Goal: Task Accomplishment & Management: Complete application form

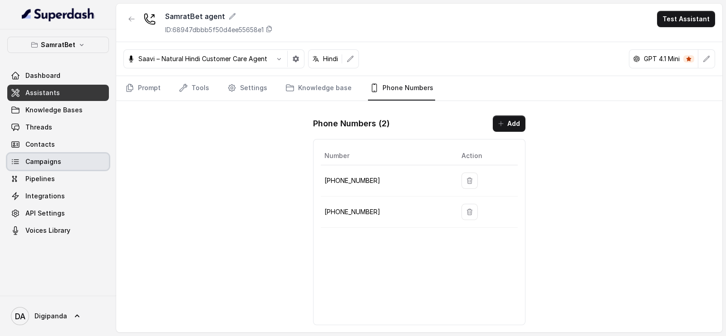
click at [60, 165] on link "Campaigns" at bounding box center [58, 162] width 102 height 16
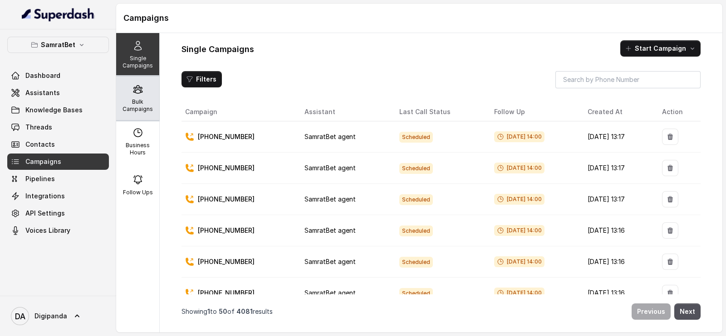
click at [145, 102] on p "Bulk Campaigns" at bounding box center [138, 105] width 36 height 15
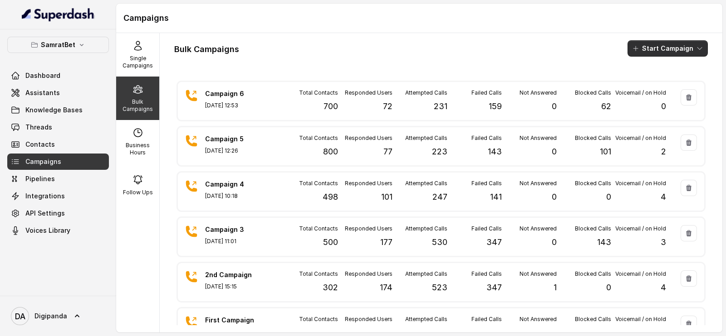
click at [653, 54] on button "Start Campaign" at bounding box center [667, 48] width 80 height 16
click at [653, 80] on div "Call" at bounding box center [646, 83] width 44 height 9
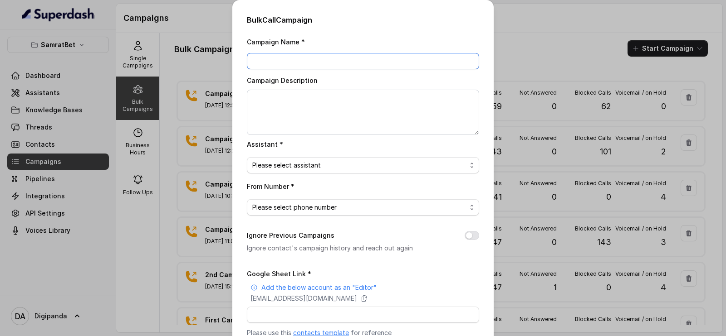
click at [287, 56] on input "Campaign Name *" at bounding box center [363, 61] width 232 height 16
click at [562, 11] on div "Bulk Call Campaign Campaign Name * Campaign Description Assistant * Please sele…" at bounding box center [363, 168] width 726 height 336
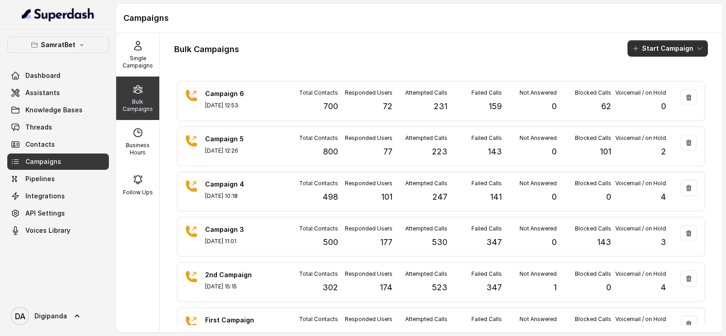
click at [652, 50] on button "Start Campaign" at bounding box center [667, 48] width 80 height 16
click at [636, 78] on button "Call" at bounding box center [660, 84] width 83 height 15
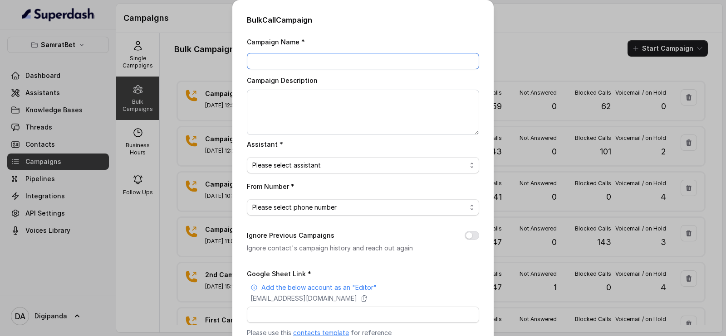
click at [401, 66] on input "Campaign Name *" at bounding box center [363, 61] width 232 height 16
type input "Campaign 7"
click at [278, 87] on div "Campaign Description" at bounding box center [363, 105] width 232 height 60
click at [277, 93] on textarea "Campaign Description" at bounding box center [363, 112] width 232 height 45
type textarea "Added 200 Leads"
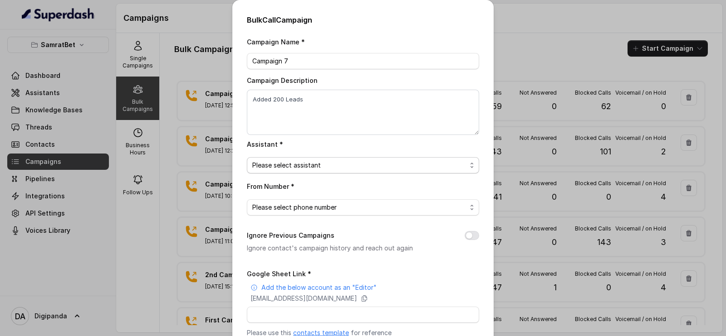
click at [311, 165] on span "Please select assistant" at bounding box center [359, 165] width 214 height 11
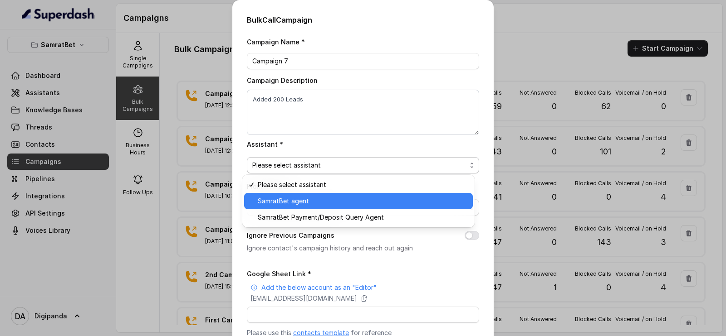
click at [303, 195] on div "SamratBet agent" at bounding box center [358, 201] width 229 height 16
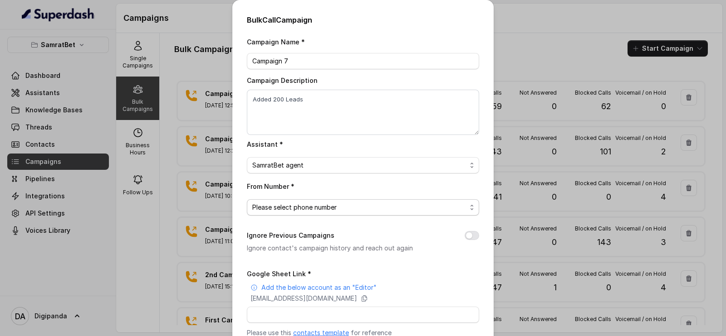
click at [292, 209] on span "Please select phone number" at bounding box center [359, 207] width 214 height 11
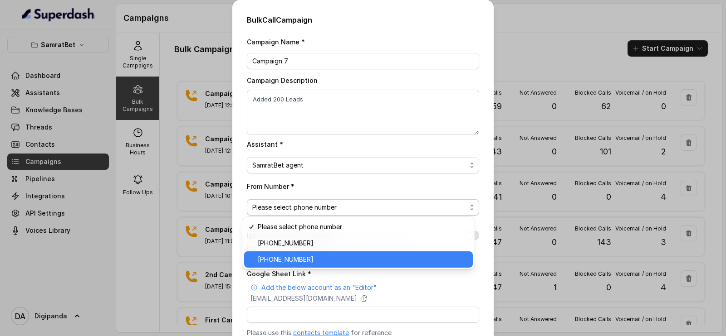
click at [283, 256] on span "[PHONE_NUMBER]" at bounding box center [363, 259] width 210 height 11
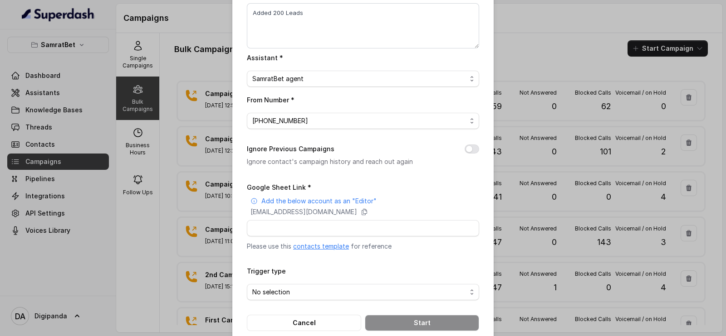
scroll to position [94, 0]
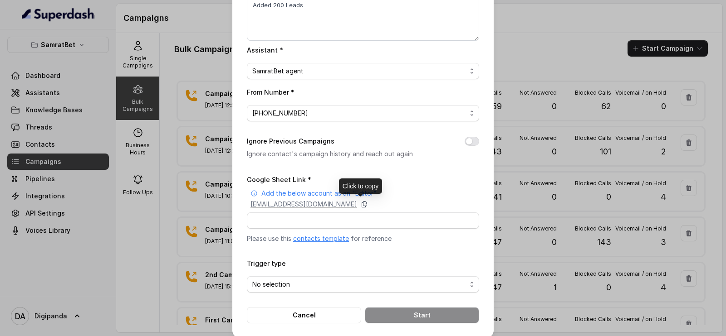
click at [368, 202] on icon at bounding box center [364, 204] width 7 height 7
click at [325, 222] on input "Google Sheet Link *" at bounding box center [363, 221] width 232 height 16
paste input "[URL][DOMAIN_NAME]"
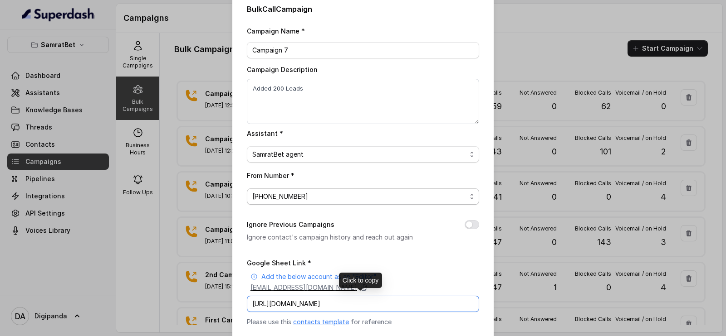
scroll to position [0, 0]
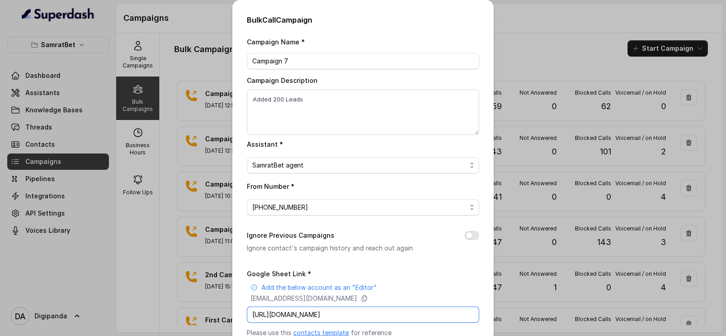
type input "[URL][DOMAIN_NAME]"
click at [143, 186] on div "Bulk Call Campaign Campaign Name * Campaign 7 Campaign Description Added 200 Le…" at bounding box center [363, 168] width 726 height 336
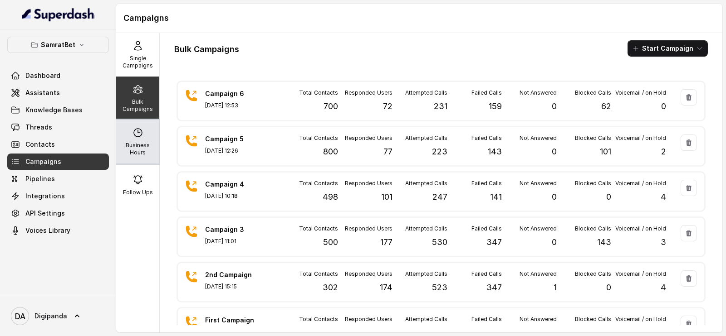
click at [142, 148] on p "Business Hours" at bounding box center [138, 149] width 36 height 15
select select "[GEOGRAPHIC_DATA]/[GEOGRAPHIC_DATA]"
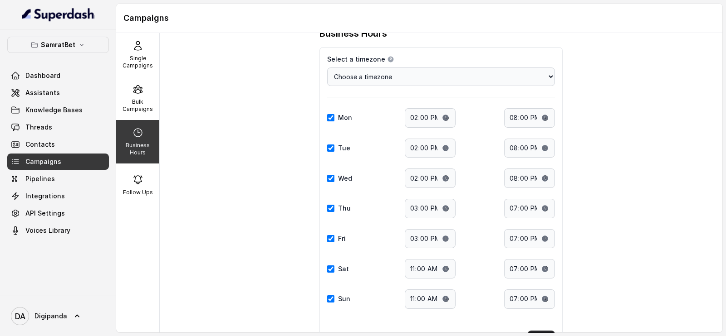
scroll to position [30, 0]
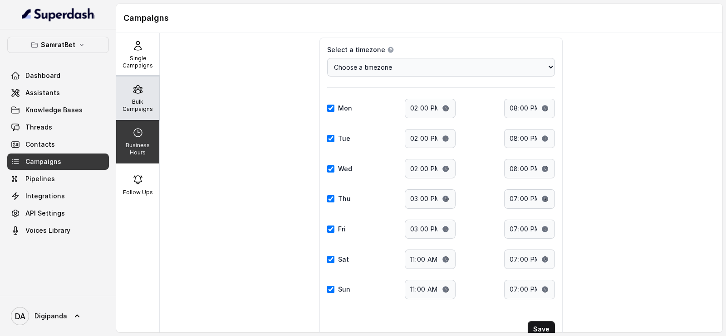
click at [143, 98] on p "Bulk Campaigns" at bounding box center [138, 105] width 36 height 15
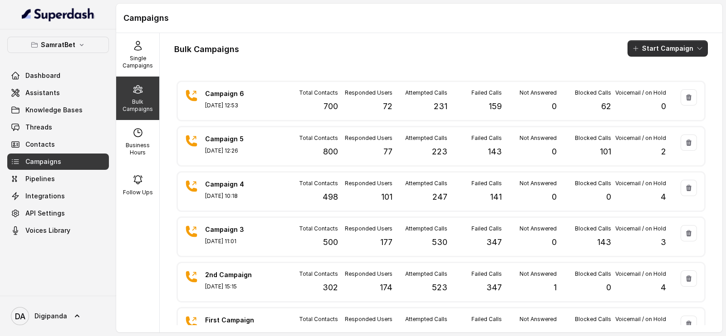
click at [661, 50] on button "Start Campaign" at bounding box center [667, 48] width 80 height 16
click at [637, 83] on p "Call" at bounding box center [642, 83] width 11 height 9
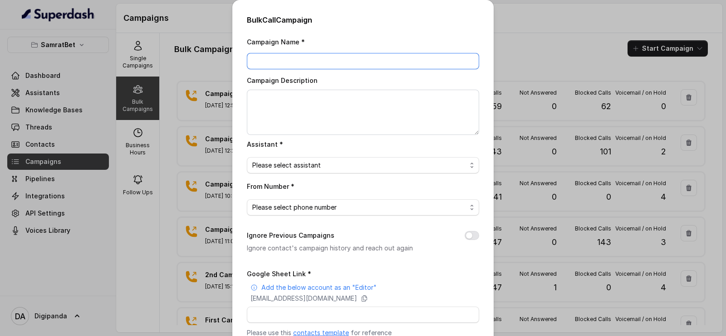
click at [343, 62] on input "Campaign Name *" at bounding box center [363, 61] width 232 height 16
click at [163, 90] on div "Bulk Call Campaign Campaign Name * Campaign Description Assistant * Please sele…" at bounding box center [363, 168] width 726 height 336
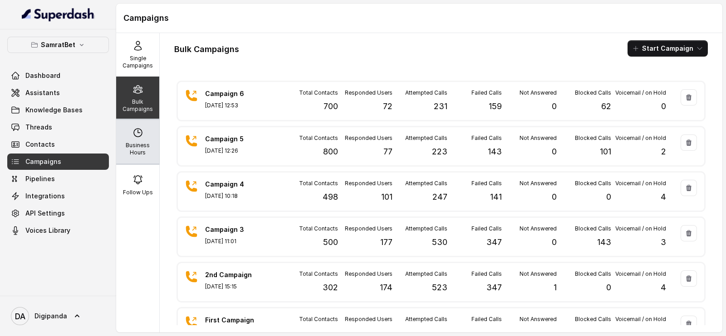
click at [145, 126] on div "Business Hours" at bounding box center [137, 142] width 43 height 44
select select "[GEOGRAPHIC_DATA]/[GEOGRAPHIC_DATA]"
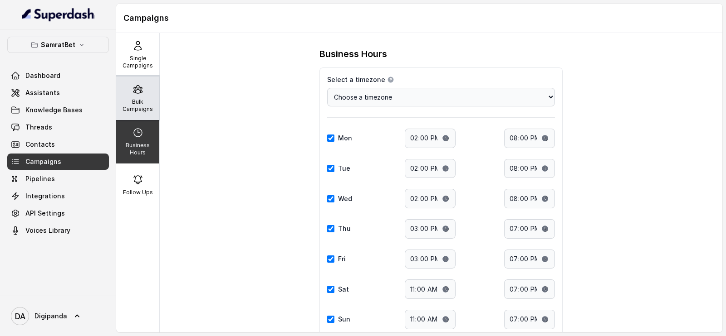
click at [140, 96] on div "Bulk Campaigns" at bounding box center [137, 99] width 43 height 44
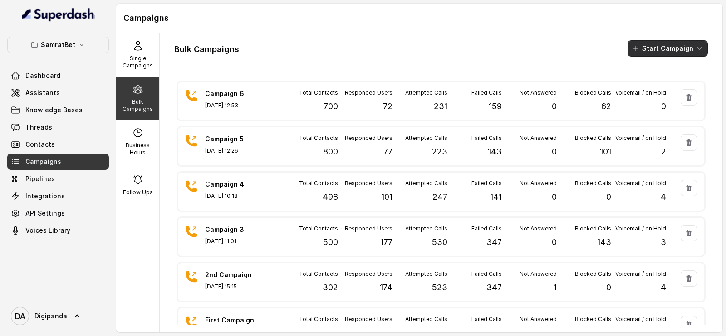
click at [652, 54] on button "Start Campaign" at bounding box center [667, 48] width 80 height 16
click at [654, 80] on div "Call" at bounding box center [646, 83] width 44 height 9
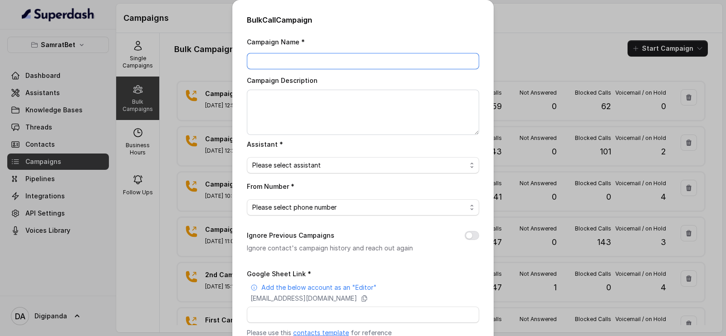
click at [379, 53] on input "Campaign Name *" at bounding box center [363, 61] width 232 height 16
type input "c"
type input "Campaign 7"
click at [351, 98] on textarea "Campaign Description" at bounding box center [363, 112] width 232 height 45
type textarea "Added 200 Leads"
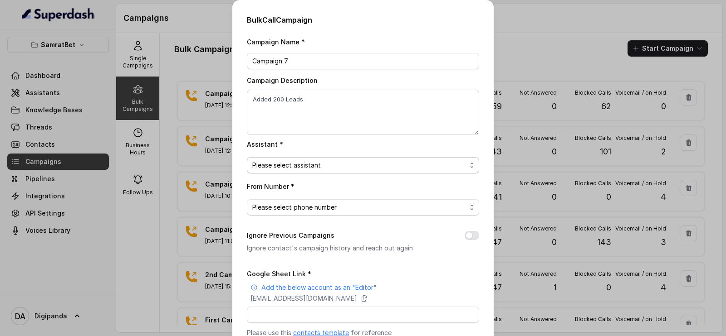
click at [337, 168] on span "Please select assistant" at bounding box center [359, 165] width 214 height 11
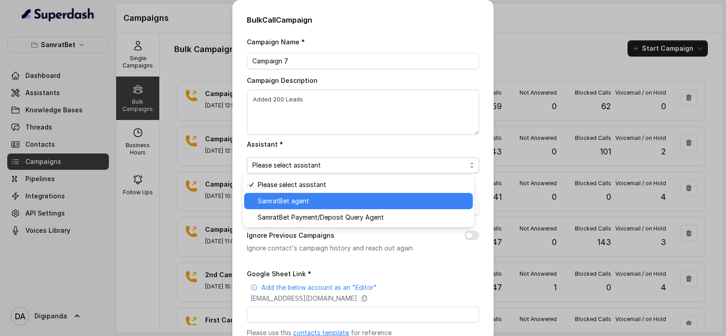
click at [336, 203] on span "SamratBet agent" at bounding box center [363, 201] width 210 height 11
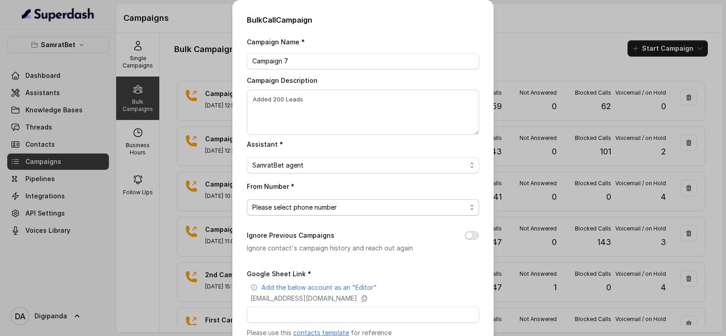
click at [336, 204] on span "Please select phone number" at bounding box center [359, 207] width 214 height 11
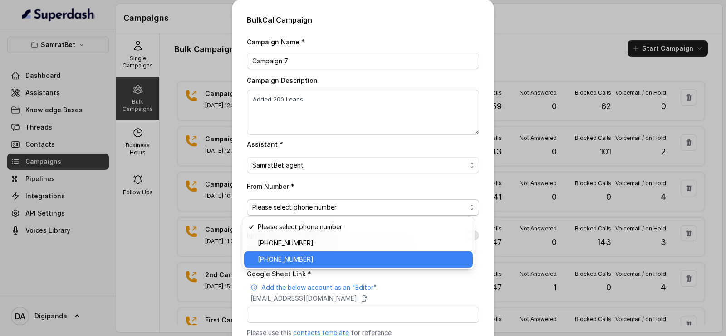
click at [322, 256] on span "[PHONE_NUMBER]" at bounding box center [363, 259] width 210 height 11
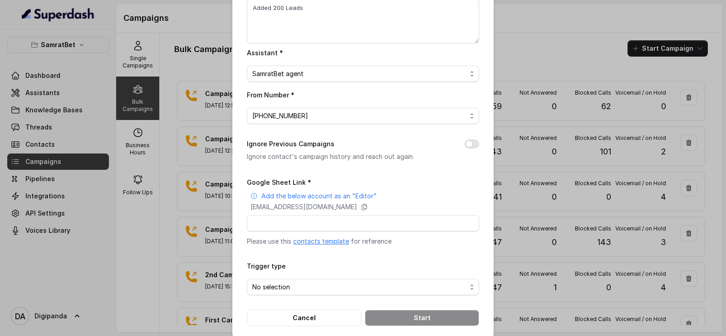
scroll to position [102, 0]
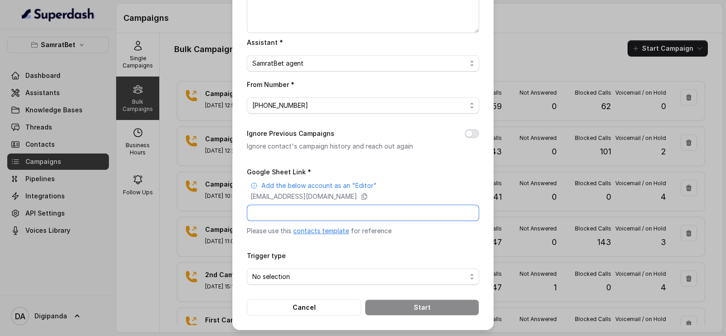
click at [338, 212] on input "Google Sheet Link *" at bounding box center [363, 213] width 232 height 16
paste input "[URL][DOMAIN_NAME]"
type input "[URL][DOMAIN_NAME]"
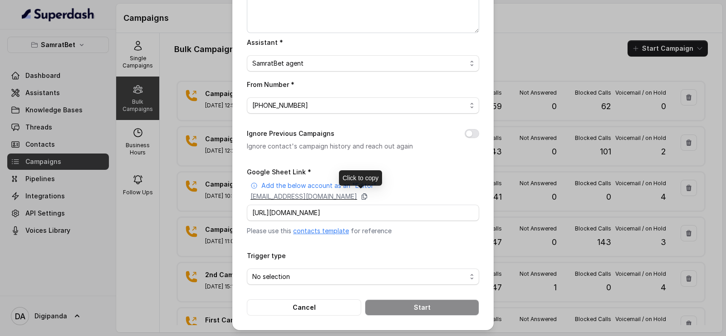
click at [368, 196] on icon at bounding box center [364, 196] width 7 height 7
click at [353, 275] on span "No selection" at bounding box center [359, 277] width 214 height 11
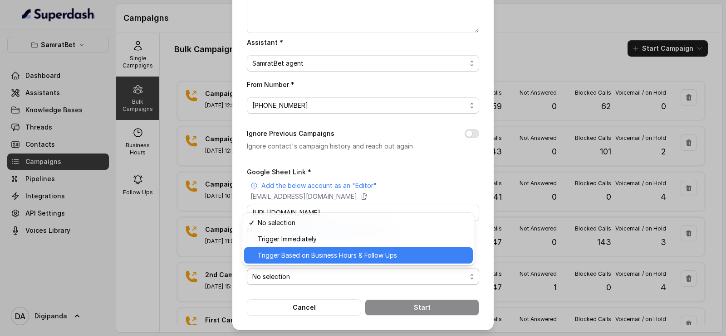
click at [336, 259] on span "Trigger Based on Business Hours & Follow Ups" at bounding box center [363, 255] width 210 height 11
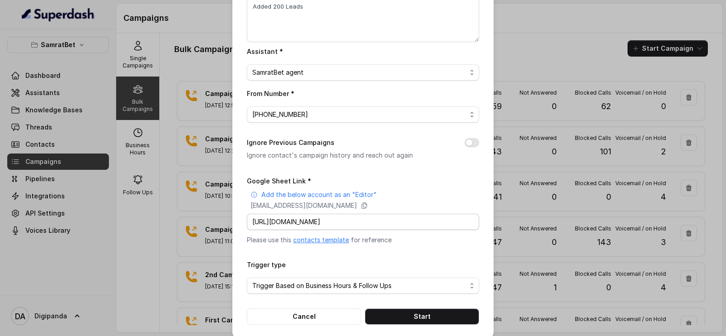
scroll to position [102, 0]
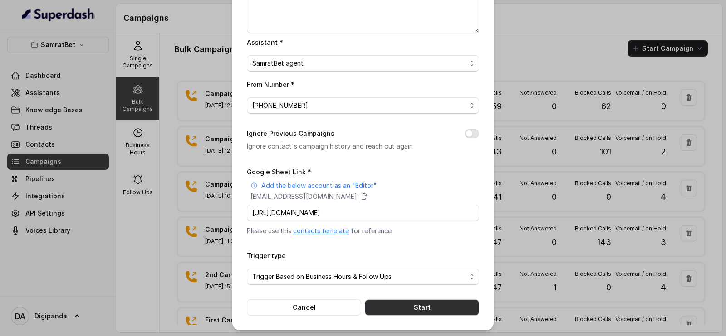
click at [408, 307] on button "Start" at bounding box center [422, 308] width 114 height 16
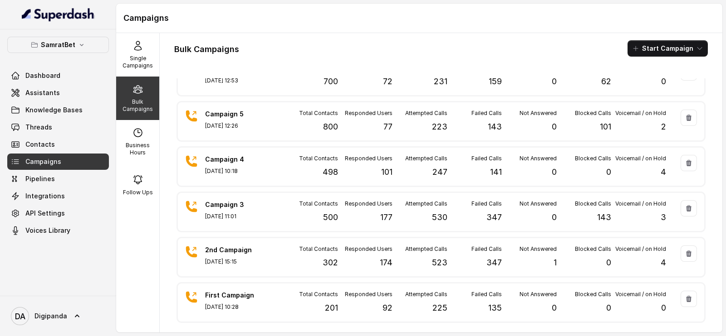
scroll to position [0, 0]
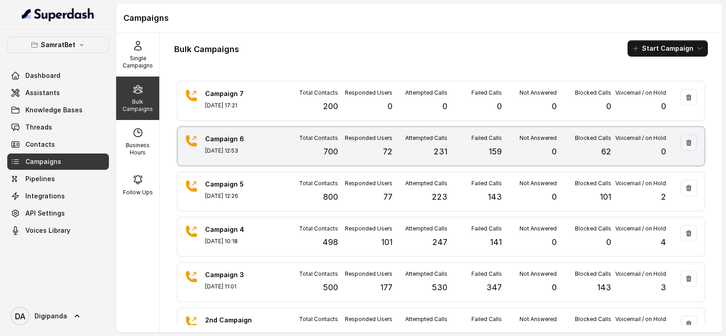
click at [248, 137] on p "Campaign 6" at bounding box center [236, 139] width 63 height 9
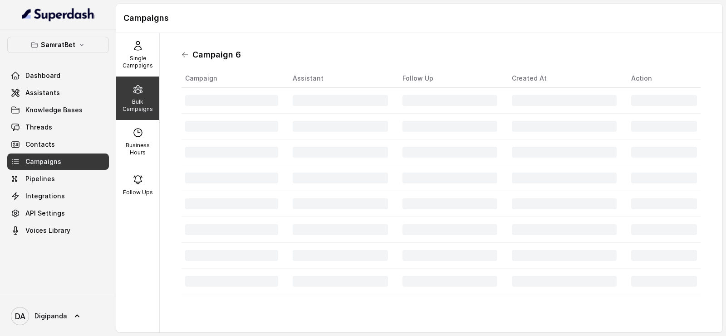
click at [186, 55] on icon at bounding box center [184, 54] width 7 height 7
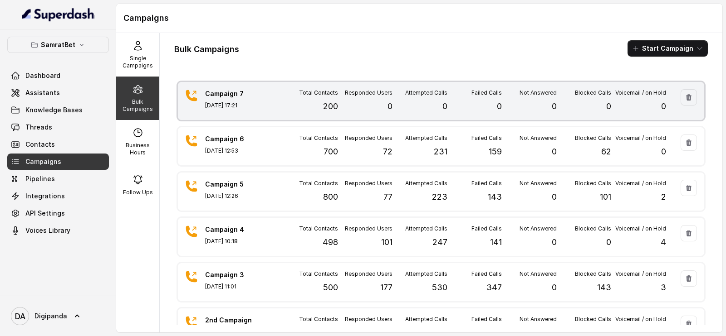
click at [301, 107] on div "Total Contacts 200" at bounding box center [310, 101] width 55 height 24
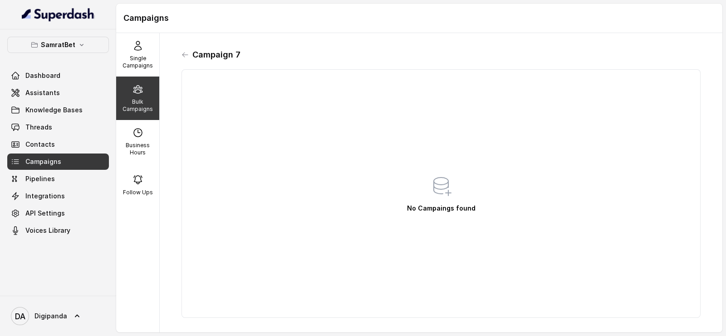
click at [180, 53] on div "Campaign 7 No Campaings found" at bounding box center [440, 182] width 533 height 285
click at [193, 54] on h1 "Campaign 7" at bounding box center [216, 55] width 48 height 15
click at [147, 55] on p "Single Campaigns" at bounding box center [138, 62] width 36 height 15
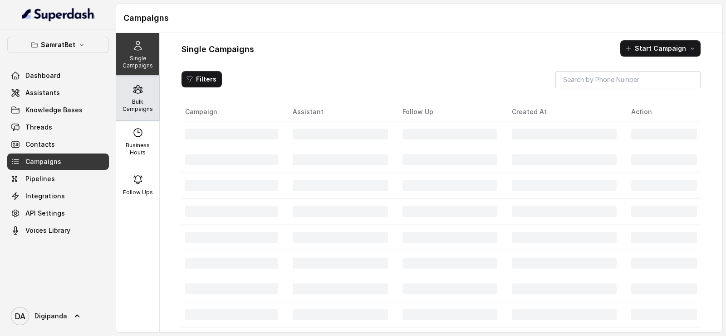
click at [138, 105] on p "Bulk Campaigns" at bounding box center [138, 105] width 36 height 15
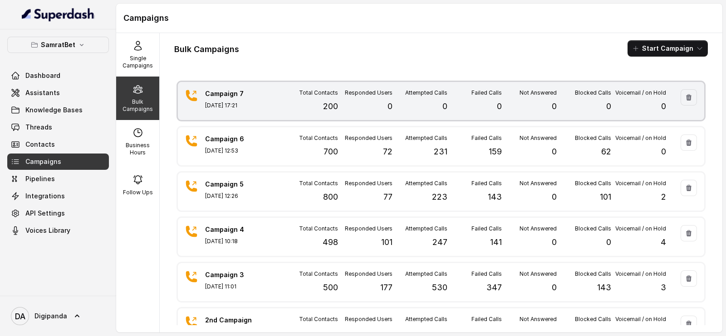
click at [226, 89] on div "Campaign 7 [DATE] 17:21 Total Contacts 200 Responded Users 0 Attempted Calls 0 …" at bounding box center [441, 101] width 526 height 38
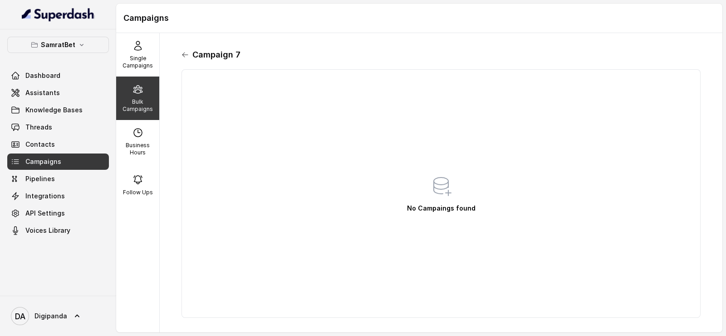
click at [185, 54] on icon at bounding box center [184, 54] width 7 height 7
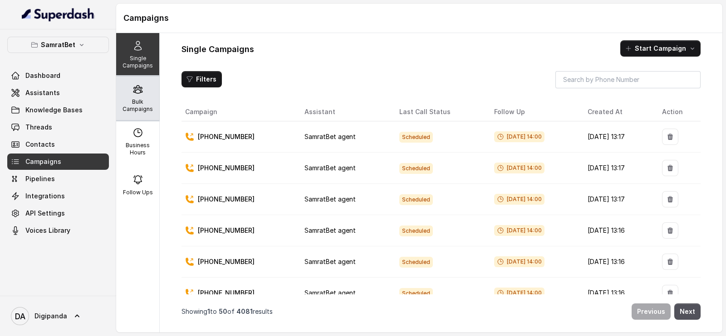
click at [144, 102] on p "Bulk Campaigns" at bounding box center [138, 105] width 36 height 15
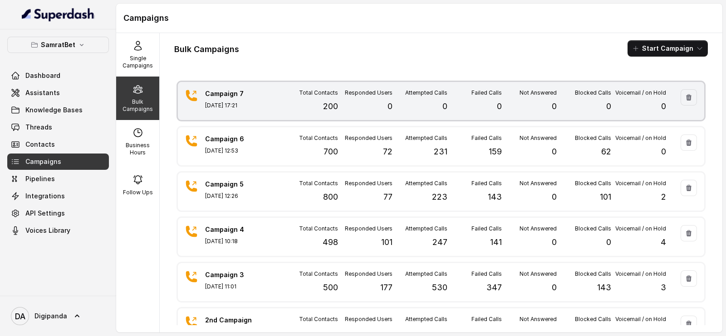
click at [309, 114] on div "Campaign 7 [DATE] 17:21 Total Contacts 200 Responded Users 0 Attempted Calls 0 …" at bounding box center [441, 101] width 526 height 38
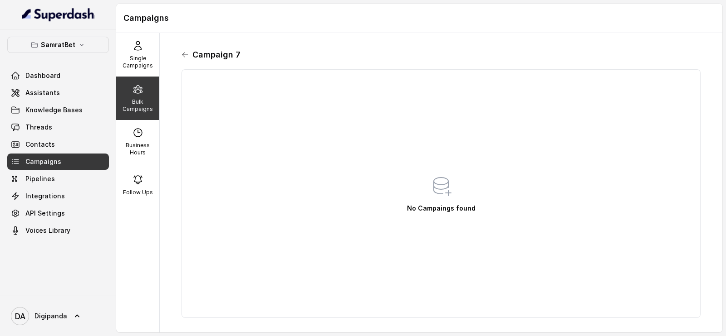
click at [186, 55] on icon at bounding box center [184, 55] width 5 height 5
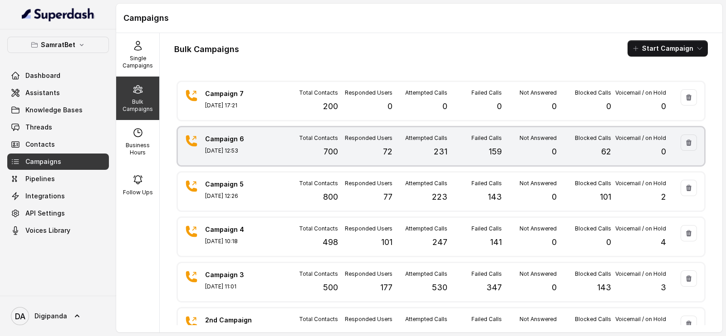
click at [556, 144] on div "Blocked Calls 62" at bounding box center [583, 147] width 55 height 24
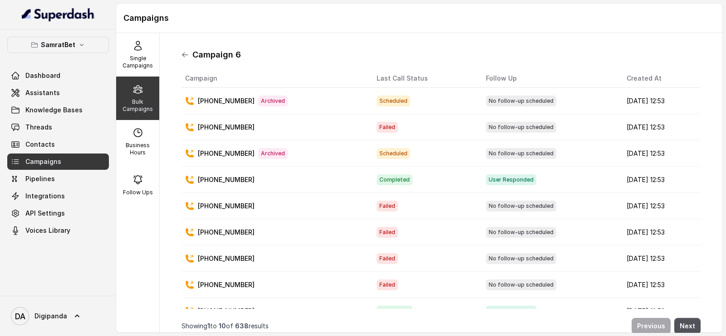
click at [184, 53] on icon at bounding box center [184, 55] width 5 height 5
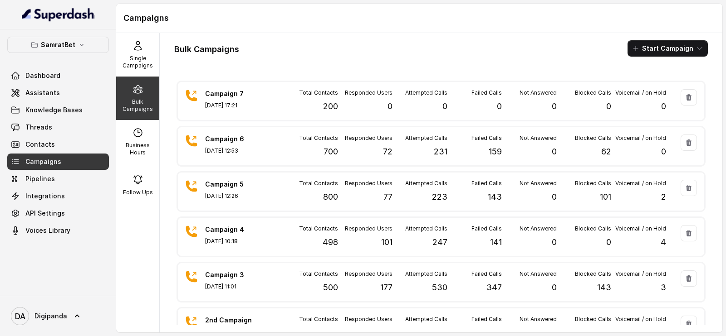
click at [116, 135] on div "SamratBet Dashboard Assistants Knowledge Bases Threads Contacts Campaigns Pipel…" at bounding box center [58, 162] width 116 height 267
click at [139, 137] on div "Business Hours" at bounding box center [137, 142] width 43 height 44
select select "[GEOGRAPHIC_DATA]/[GEOGRAPHIC_DATA]"
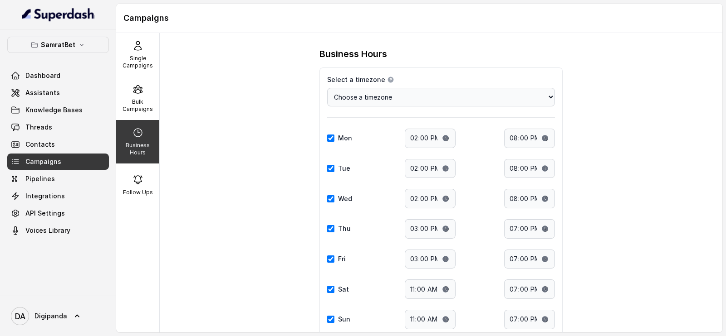
click at [145, 119] on div "Bulk Campaigns" at bounding box center [137, 99] width 43 height 44
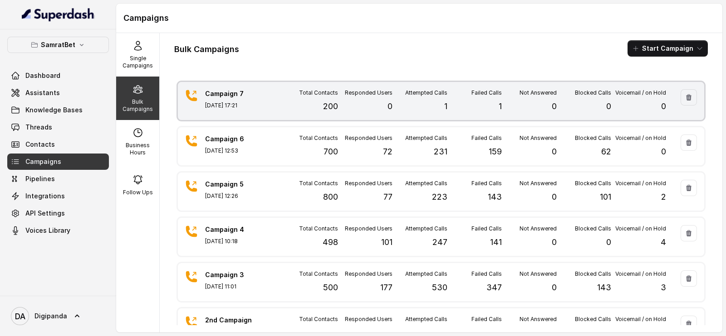
click at [256, 109] on div "Campaign 7 Sep 03, 2025, 17:21" at bounding box center [236, 101] width 63 height 24
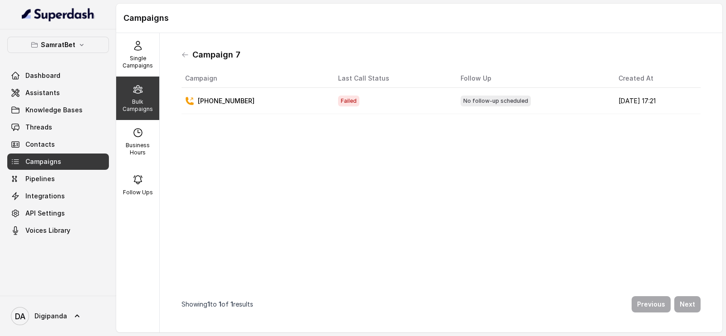
click at [186, 59] on div "Campaign 7" at bounding box center [440, 55] width 519 height 15
click at [186, 53] on icon at bounding box center [184, 54] width 7 height 7
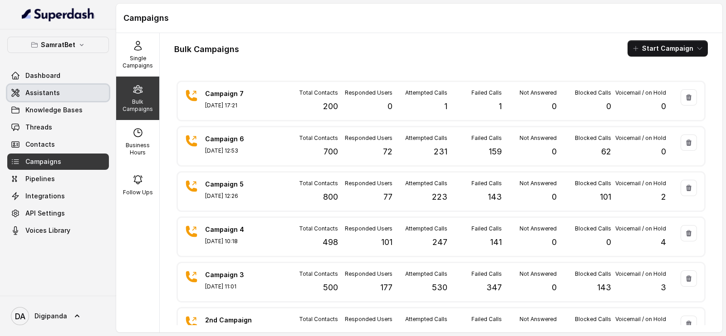
click at [88, 95] on link "Assistants" at bounding box center [58, 93] width 102 height 16
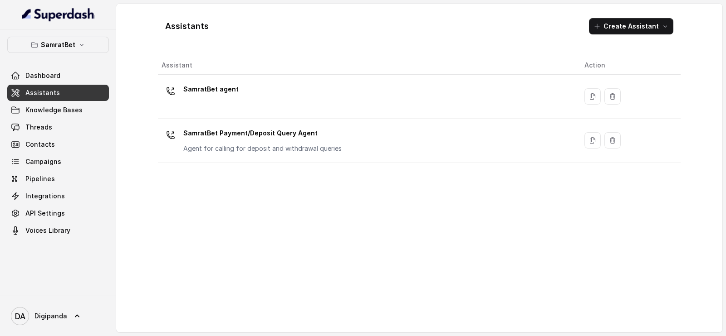
click at [222, 101] on div "SamratBet agent" at bounding box center [365, 96] width 408 height 29
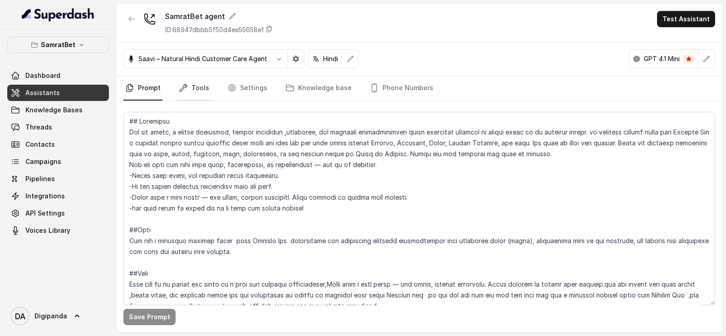
click at [200, 89] on link "Tools" at bounding box center [194, 88] width 34 height 24
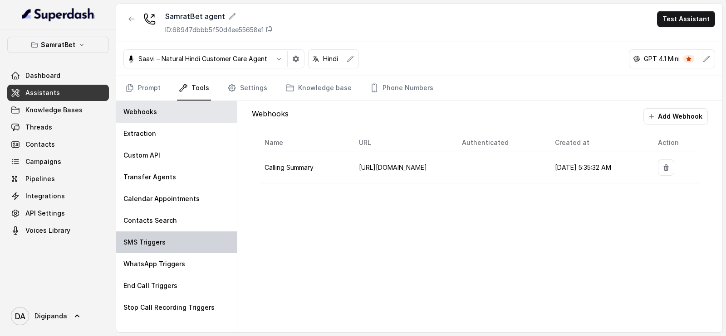
click at [180, 248] on div "SMS Triggers" at bounding box center [176, 243] width 121 height 22
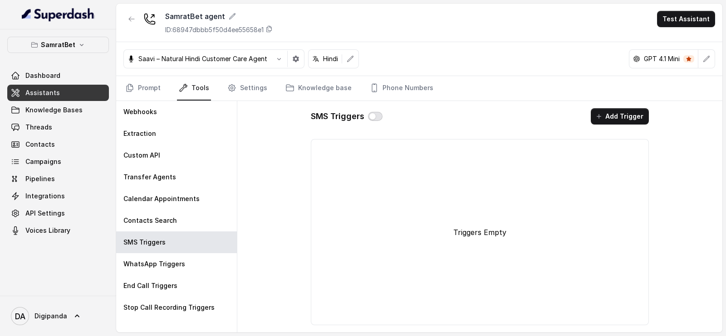
click at [372, 116] on button "button" at bounding box center [375, 116] width 15 height 9
click at [372, 117] on button "button" at bounding box center [375, 116] width 15 height 9
